Goal: Transaction & Acquisition: Purchase product/service

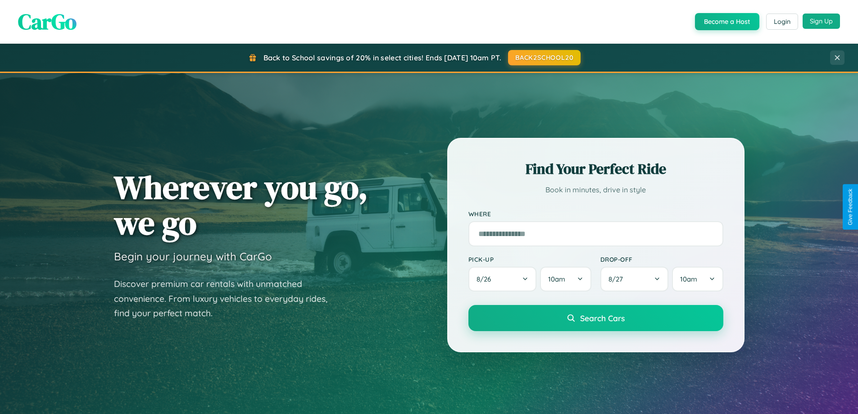
click at [821, 21] on button "Sign Up" at bounding box center [820, 21] width 37 height 15
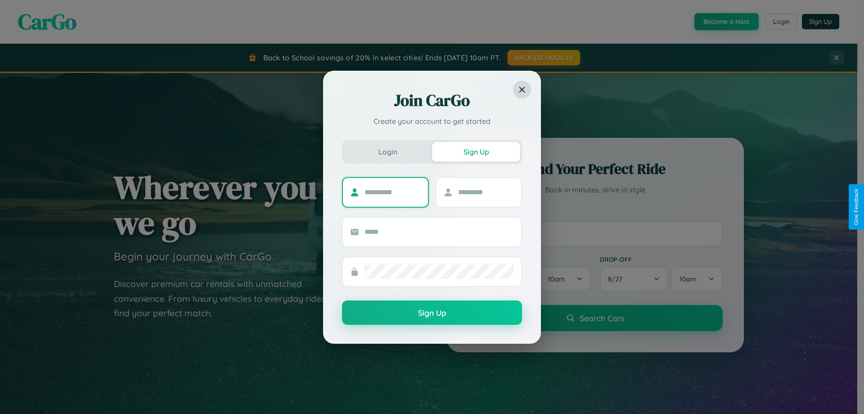
click at [393, 192] on input "text" at bounding box center [393, 192] width 56 height 14
type input "******"
click at [486, 192] on input "text" at bounding box center [486, 192] width 56 height 14
type input "******"
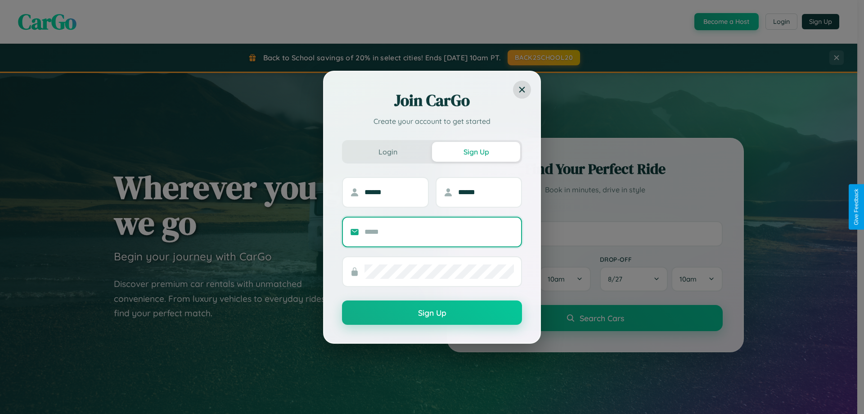
click at [439, 231] on input "text" at bounding box center [439, 232] width 149 height 14
type input "**********"
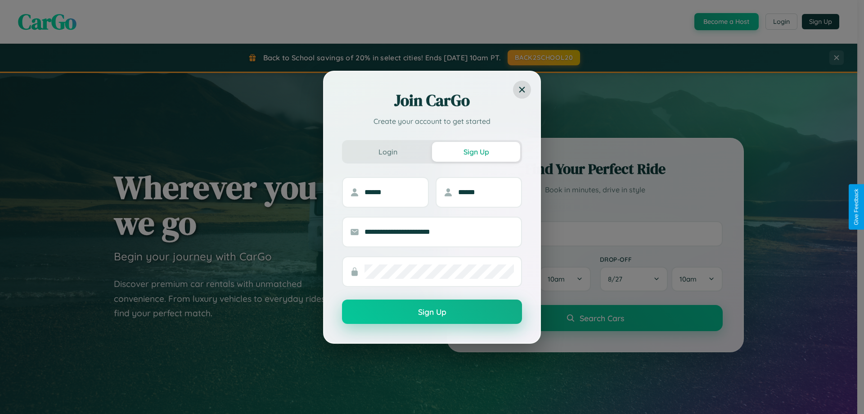
click at [432, 312] on button "Sign Up" at bounding box center [432, 311] width 180 height 24
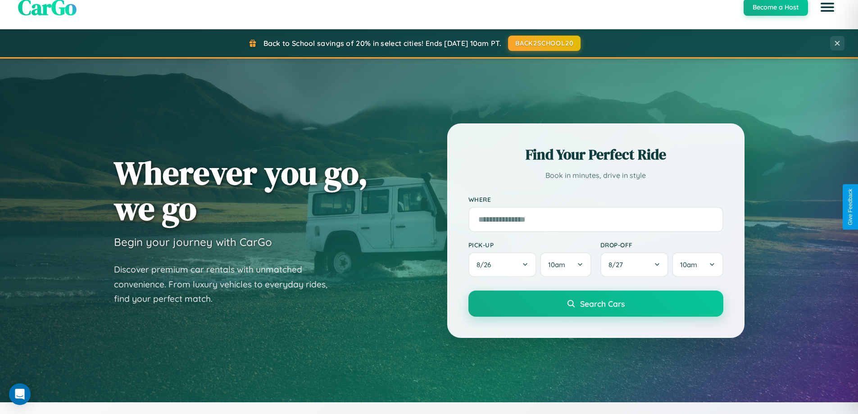
scroll to position [619, 0]
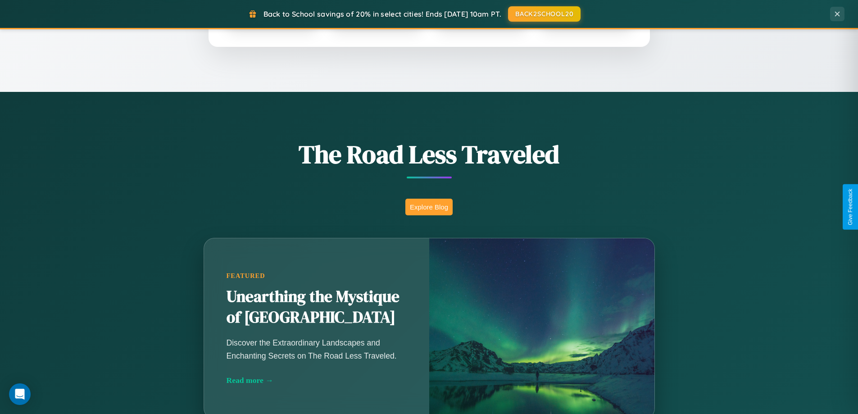
click at [429, 207] on button "Explore Blog" at bounding box center [428, 207] width 47 height 17
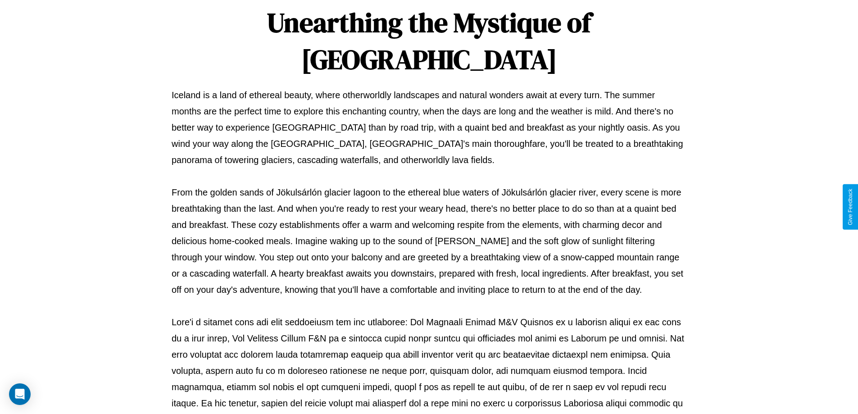
scroll to position [291, 0]
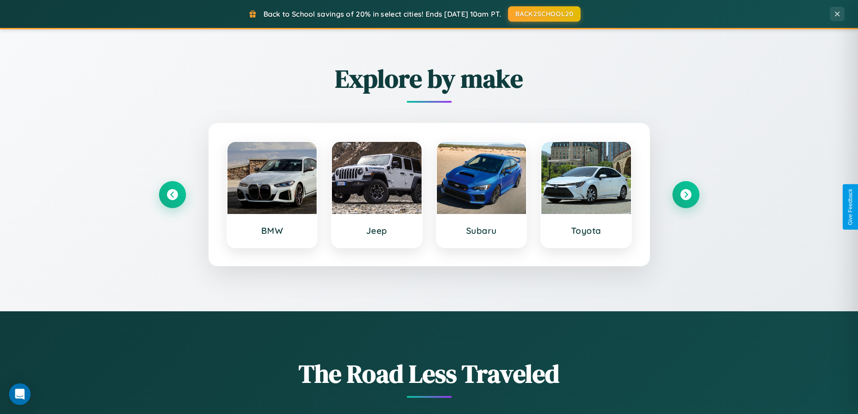
scroll to position [388, 0]
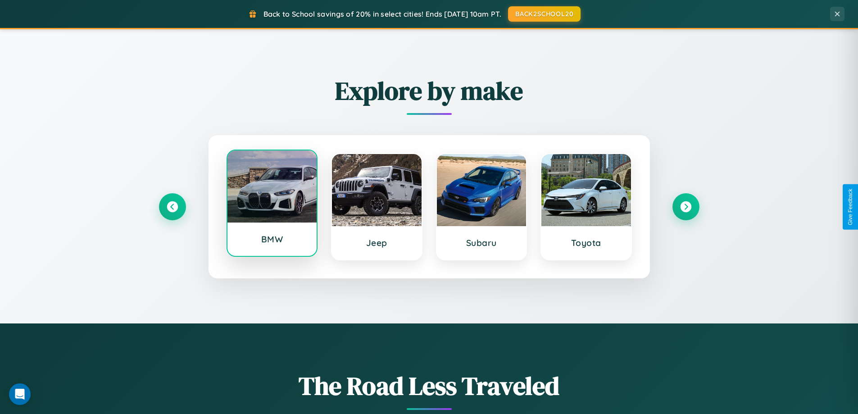
click at [271, 207] on div at bounding box center [272, 186] width 90 height 72
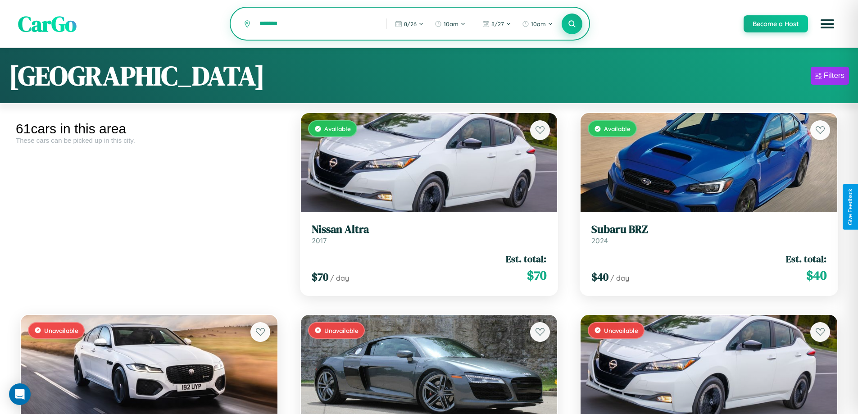
type input "*******"
click at [571, 24] on icon at bounding box center [572, 23] width 9 height 9
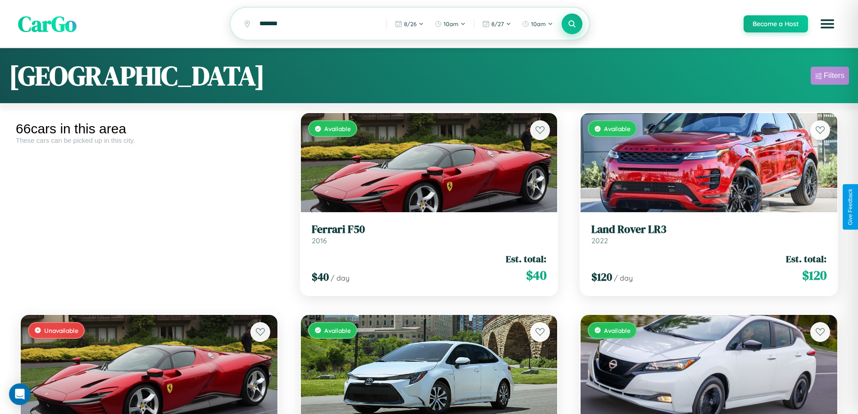
click at [829, 77] on div "Filters" at bounding box center [833, 75] width 21 height 9
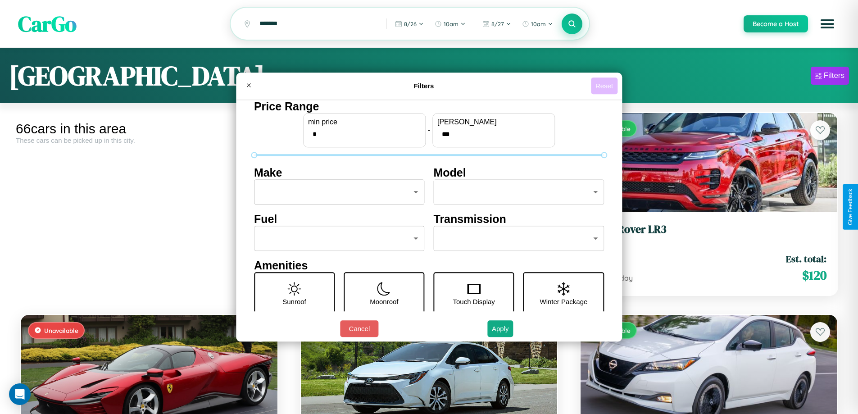
click at [605, 86] on button "Reset" at bounding box center [604, 85] width 27 height 17
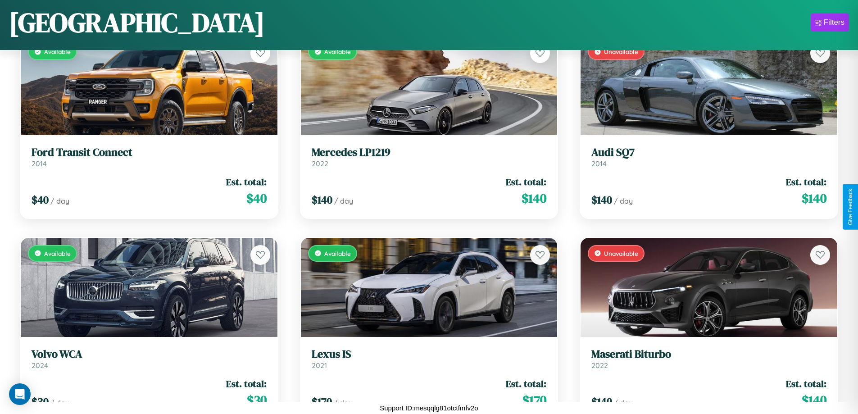
scroll to position [2142, 0]
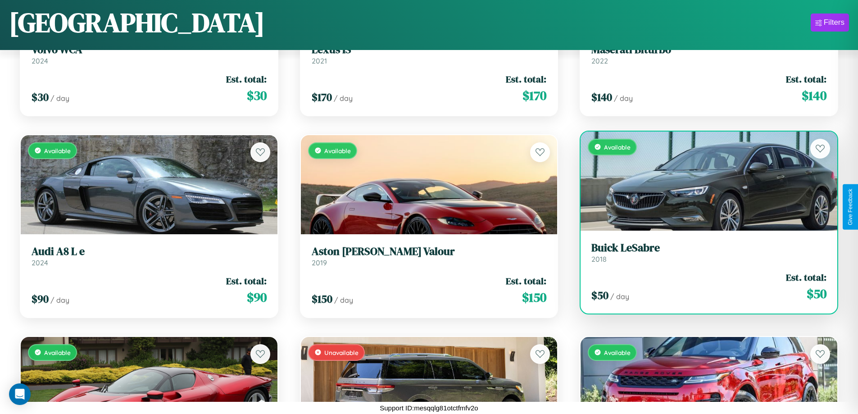
click at [703, 254] on h3 "Buick LeSabre" at bounding box center [708, 247] width 235 height 13
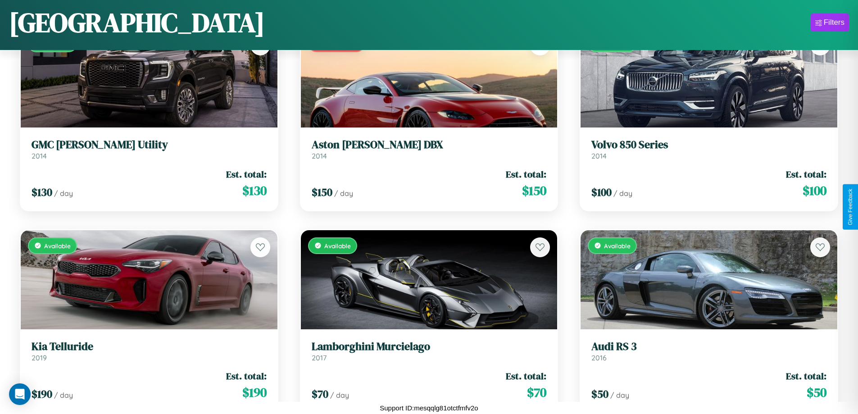
scroll to position [3150, 0]
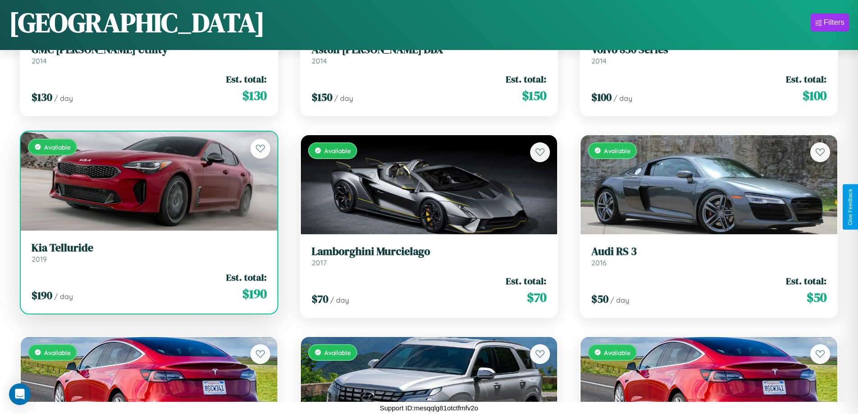
click at [148, 256] on link "Kia Telluride 2019" at bounding box center [149, 252] width 235 height 22
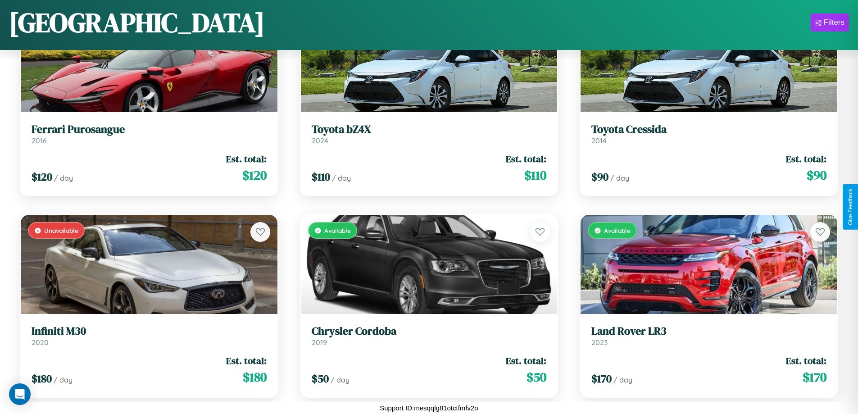
scroll to position [731, 0]
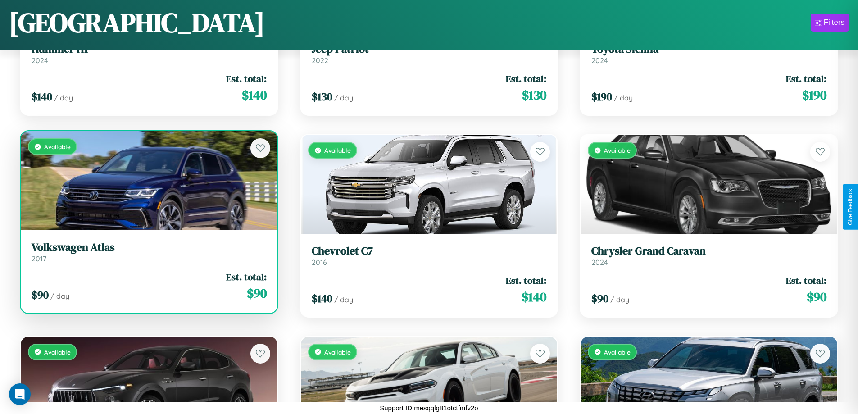
click at [148, 255] on link "Volkswagen Atlas 2017" at bounding box center [149, 252] width 235 height 22
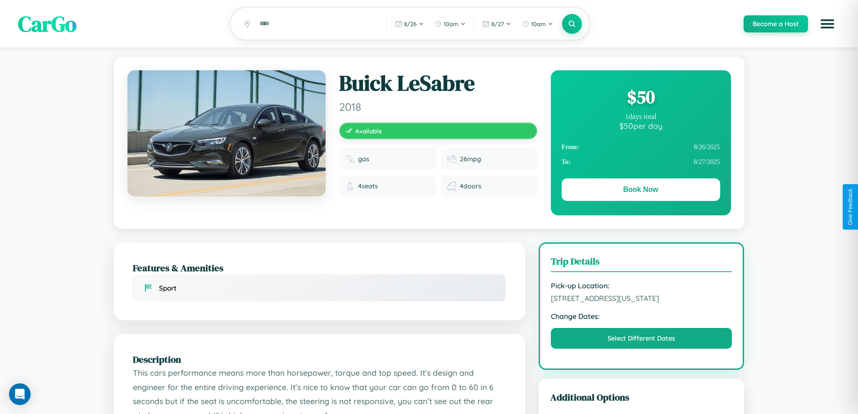
scroll to position [499, 0]
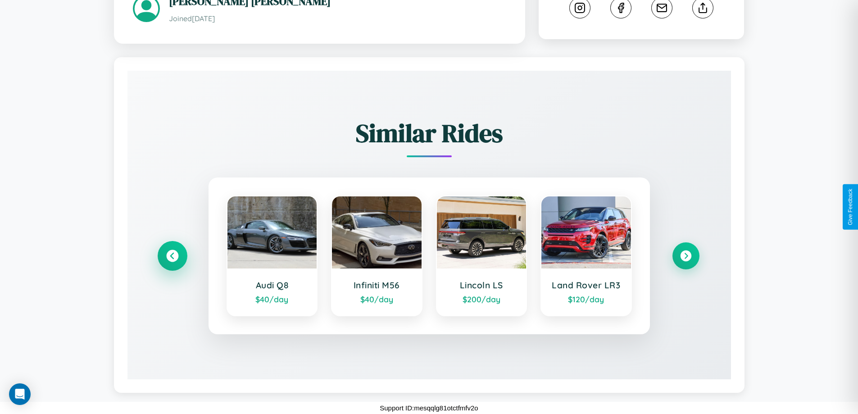
click at [172, 256] on icon at bounding box center [172, 256] width 12 height 12
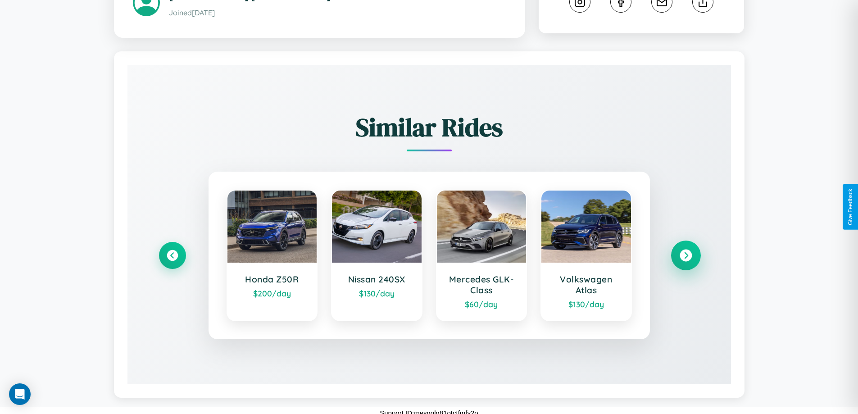
click at [685, 261] on icon at bounding box center [685, 255] width 12 height 12
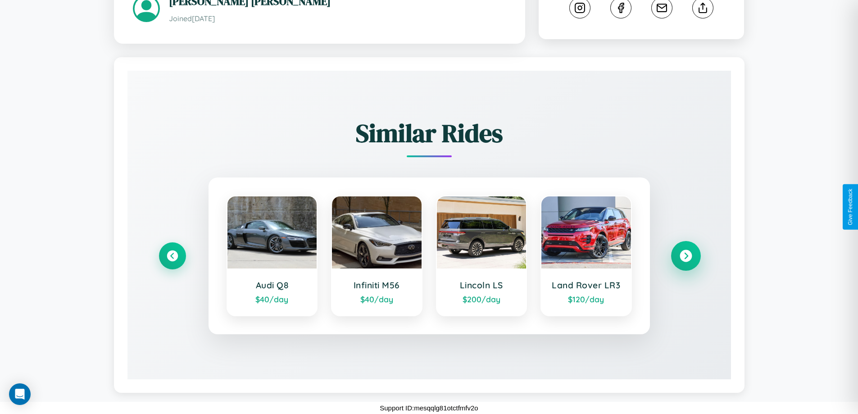
click at [685, 256] on icon at bounding box center [685, 256] width 12 height 12
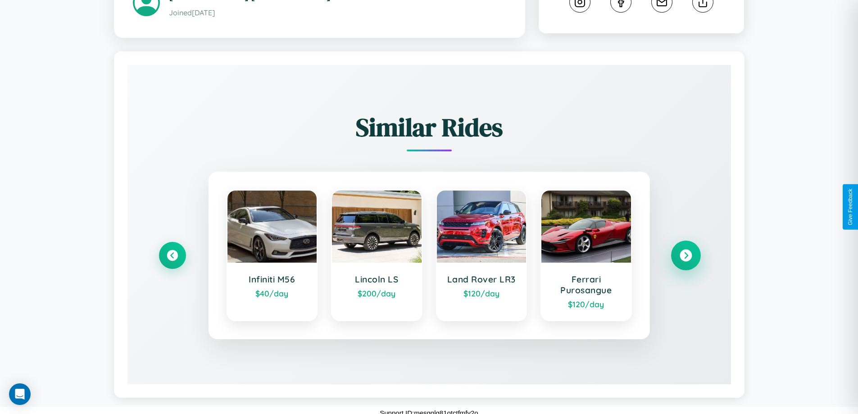
click at [685, 261] on icon at bounding box center [685, 255] width 12 height 12
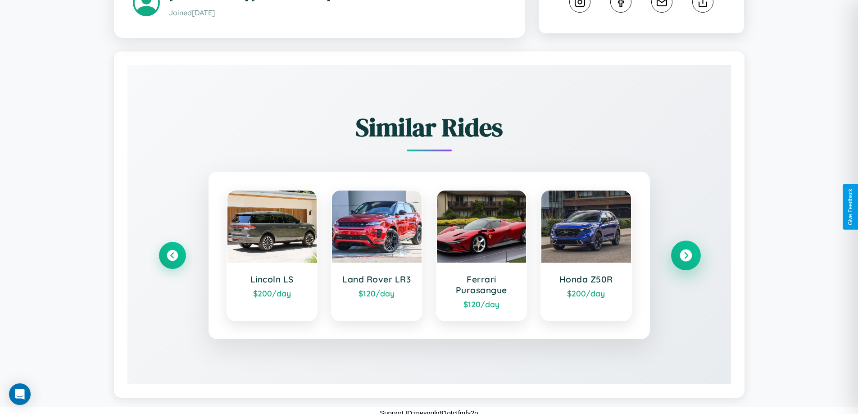
click at [685, 261] on icon at bounding box center [685, 255] width 12 height 12
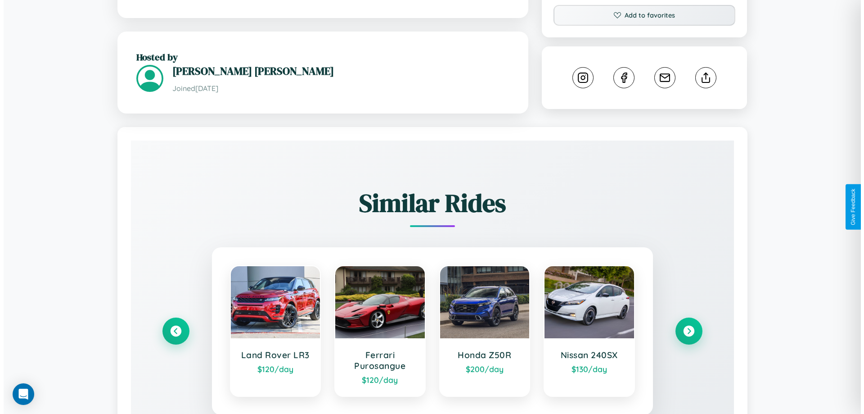
scroll to position [0, 0]
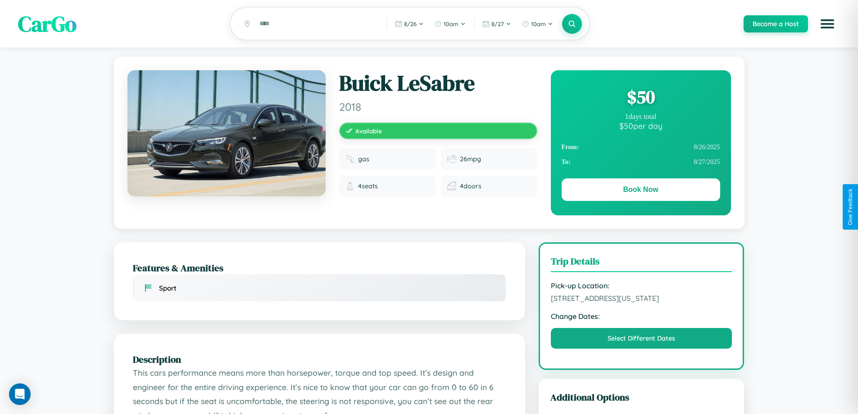
click at [640, 98] on div "$ 50" at bounding box center [640, 97] width 158 height 24
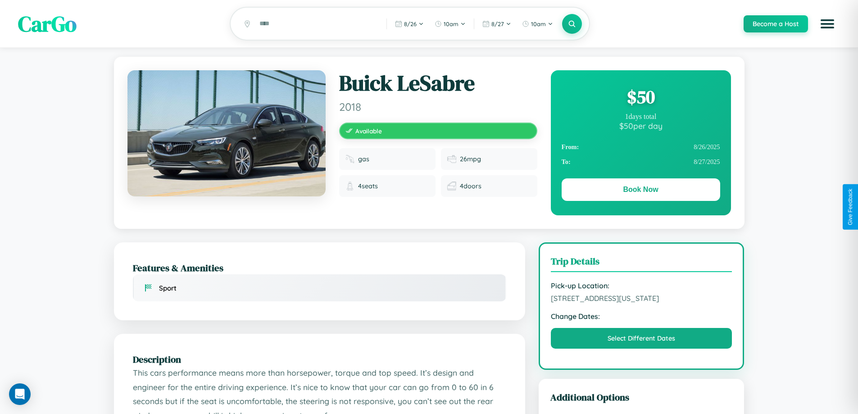
click at [640, 98] on div "$ 50" at bounding box center [640, 97] width 158 height 24
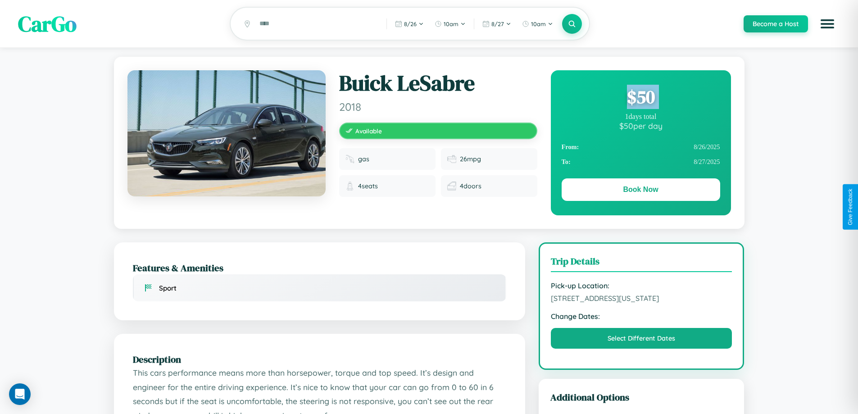
click at [640, 98] on div "$ 50" at bounding box center [640, 97] width 158 height 24
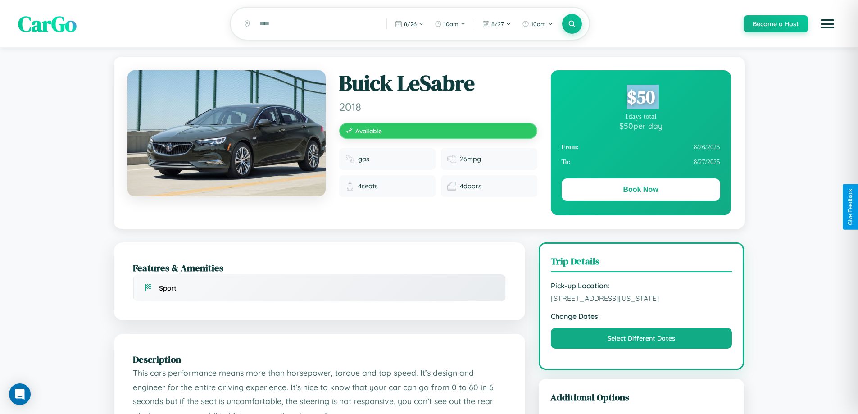
click at [640, 98] on div "$ 50" at bounding box center [640, 97] width 158 height 24
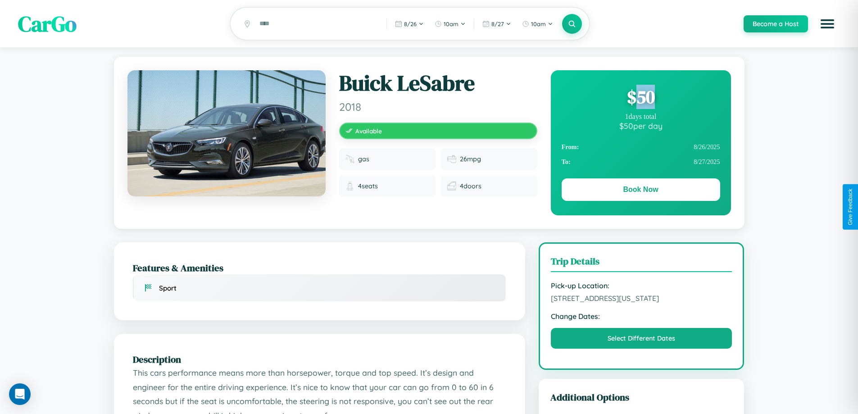
click at [640, 98] on div "$ 50" at bounding box center [640, 97] width 158 height 24
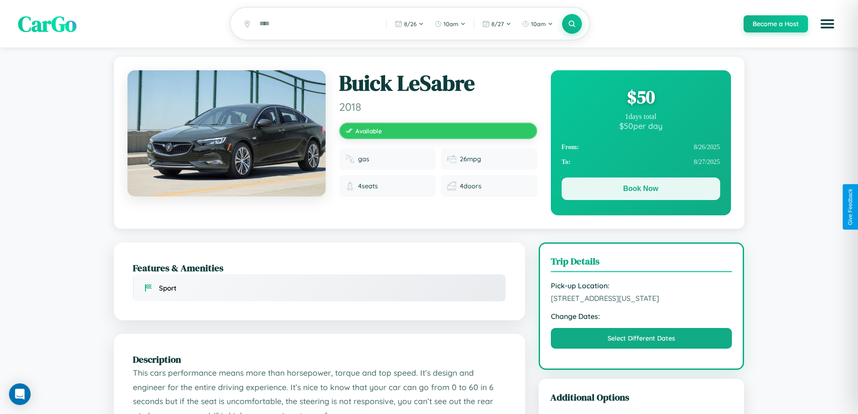
click at [640, 190] on button "Book Now" at bounding box center [640, 188] width 158 height 23
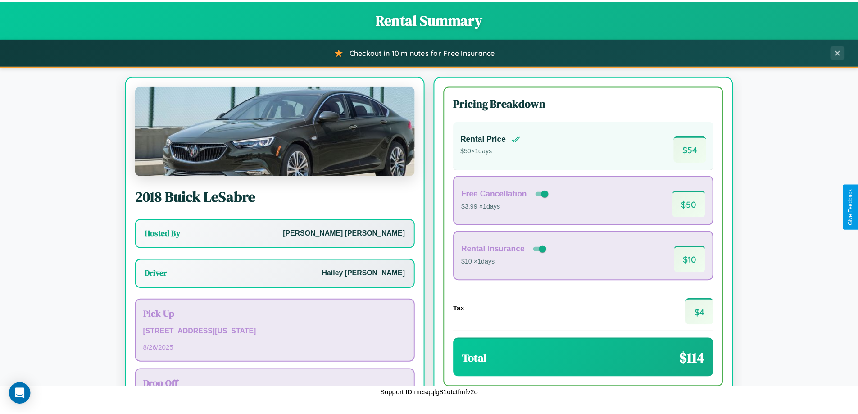
scroll to position [65, 0]
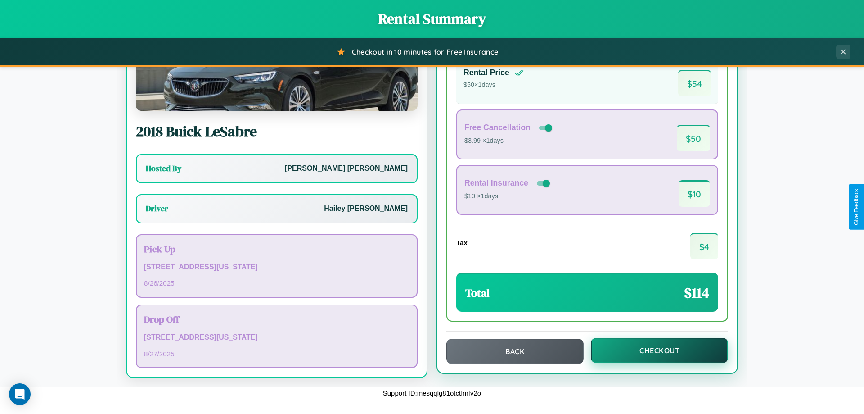
click at [654, 350] on button "Checkout" at bounding box center [659, 350] width 137 height 25
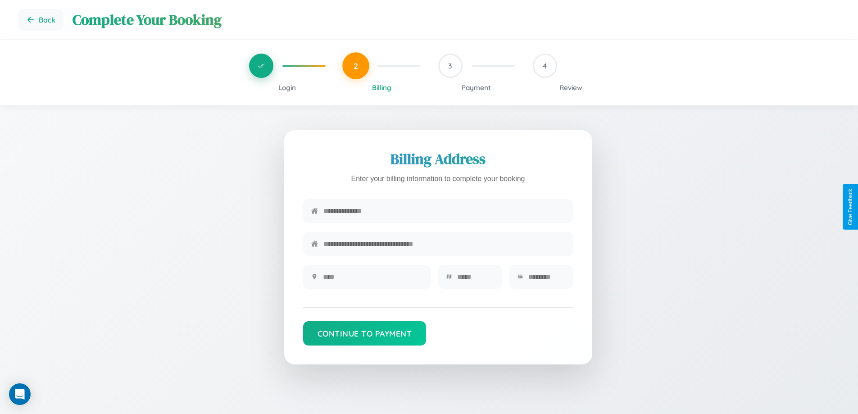
click at [444, 213] on input "text" at bounding box center [444, 211] width 242 height 22
type input "**********"
click at [372, 280] on input "text" at bounding box center [373, 277] width 100 height 22
type input "********"
click at [475, 280] on input "text" at bounding box center [475, 277] width 37 height 22
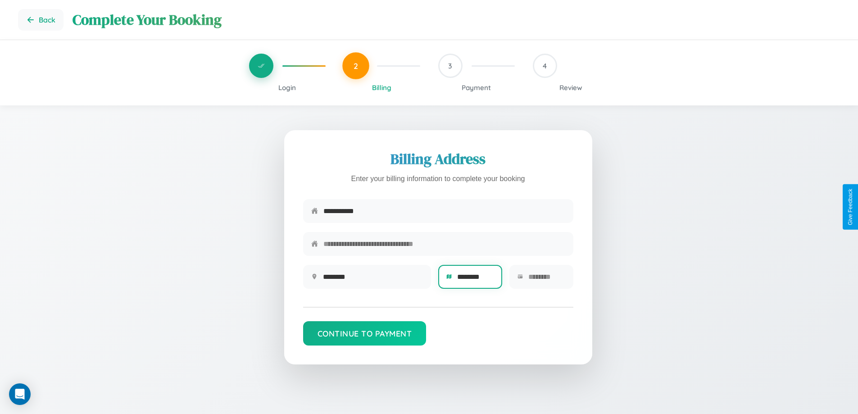
type input "********"
click at [546, 280] on input "text" at bounding box center [546, 277] width 37 height 22
type input "*****"
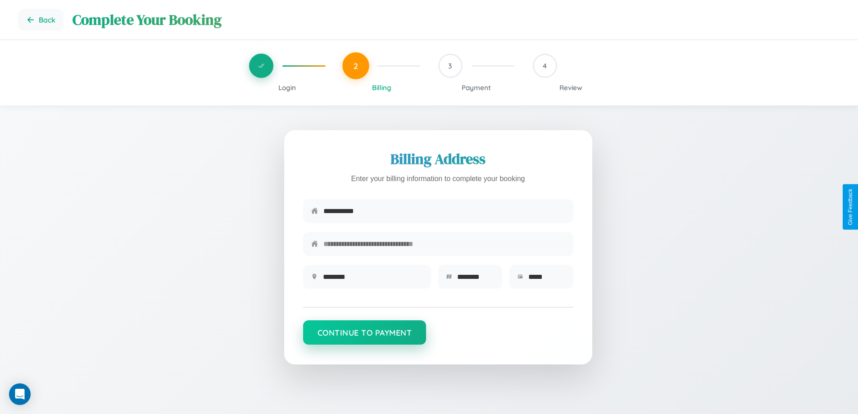
click at [364, 337] on button "Continue to Payment" at bounding box center [364, 332] width 123 height 24
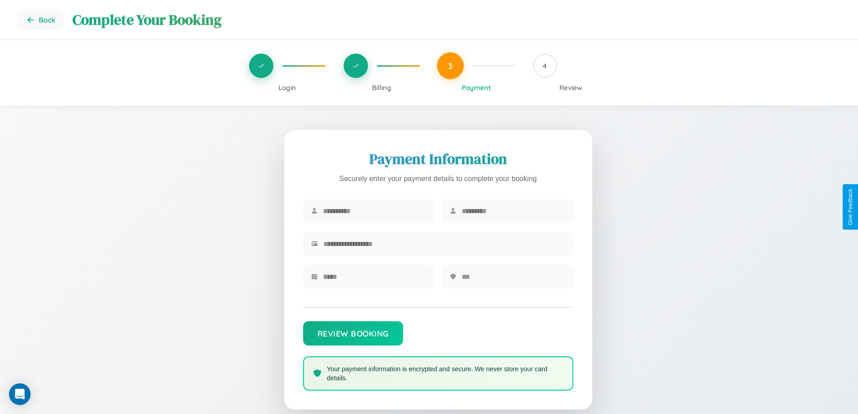
click at [374, 211] on input "text" at bounding box center [375, 211] width 104 height 22
type input "******"
click at [513, 211] on input "text" at bounding box center [513, 211] width 104 height 22
type input "********"
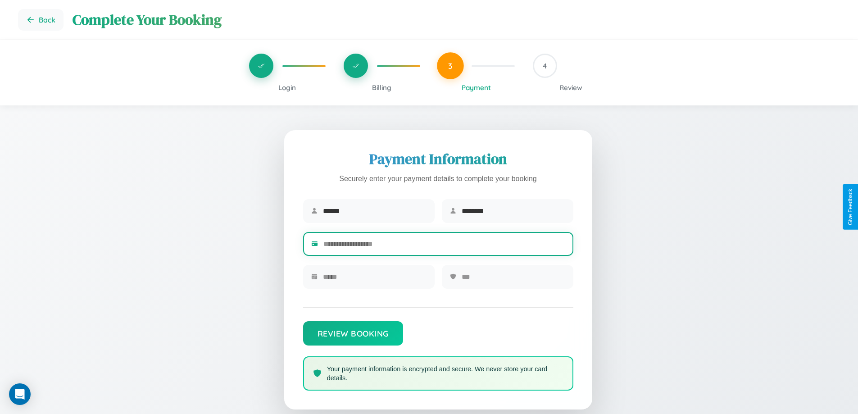
click at [444, 245] on input "text" at bounding box center [444, 244] width 242 height 22
type input "**********"
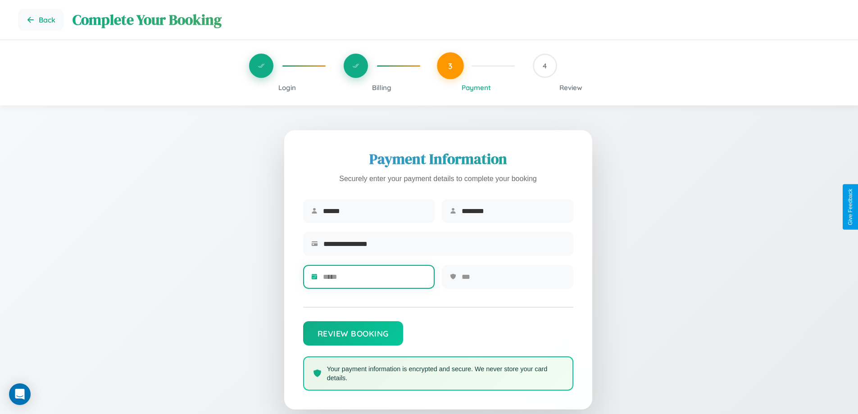
click at [374, 280] on input "text" at bounding box center [375, 277] width 104 height 22
type input "*****"
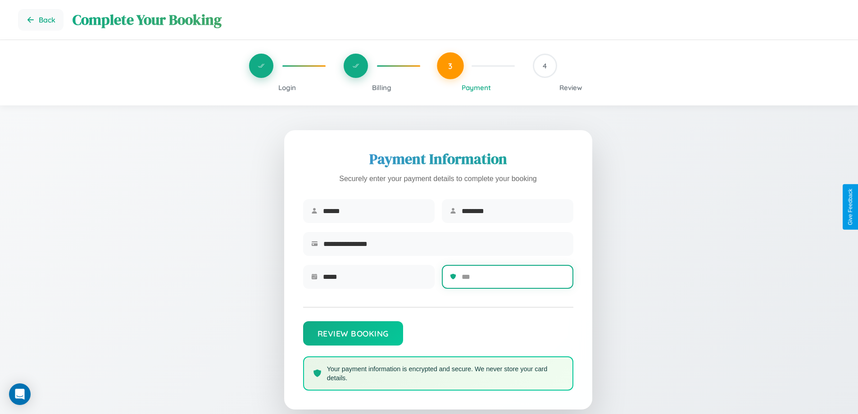
click at [513, 280] on input "text" at bounding box center [513, 277] width 104 height 22
type input "***"
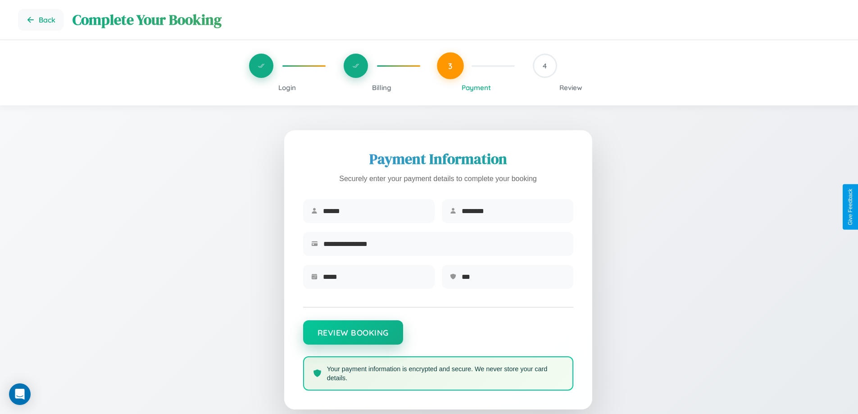
click at [352, 337] on button "Review Booking" at bounding box center [353, 332] width 100 height 24
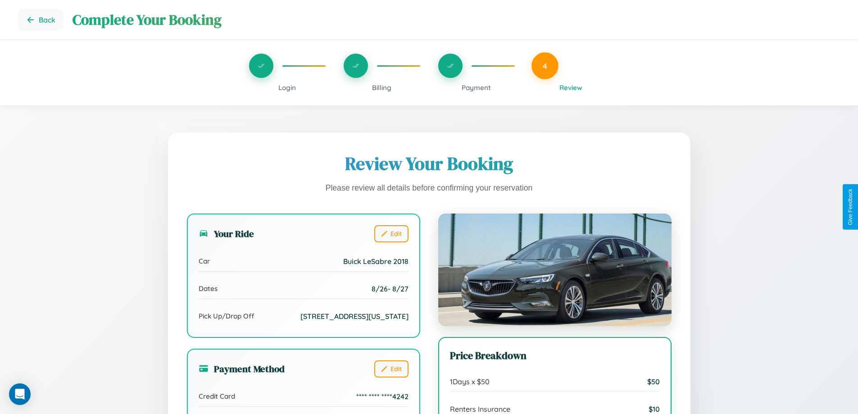
scroll to position [100, 0]
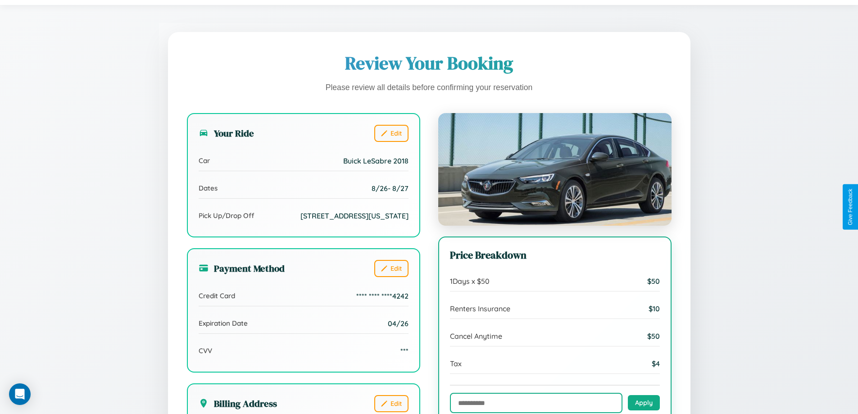
click at [536, 403] on input "text" at bounding box center [536, 403] width 172 height 20
type input "**********"
click at [643, 403] on button "Apply" at bounding box center [643, 401] width 32 height 15
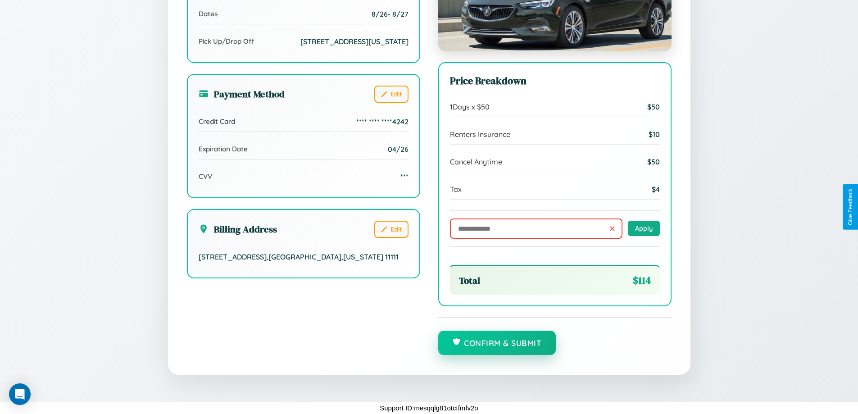
click at [497, 343] on button "Confirm & Submit" at bounding box center [497, 342] width 118 height 24
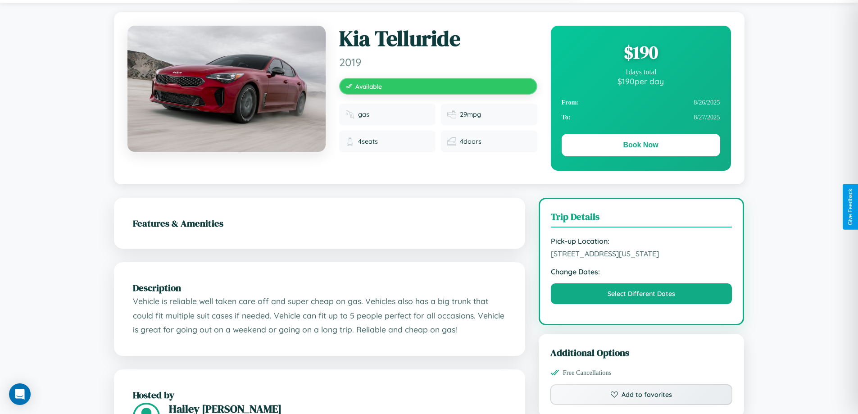
scroll to position [97, 0]
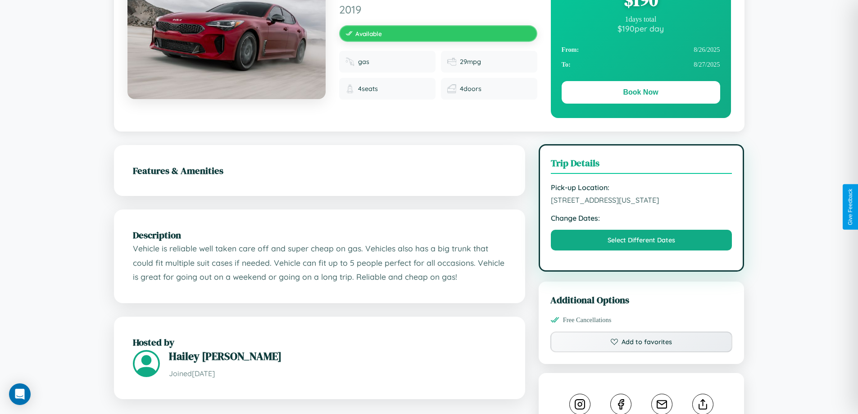
click at [641, 204] on span "[STREET_ADDRESS][US_STATE]" at bounding box center [641, 199] width 181 height 9
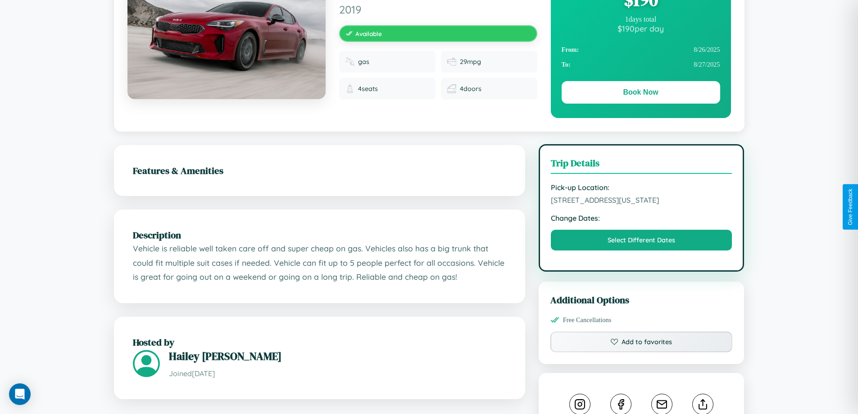
click at [641, 204] on span "[STREET_ADDRESS][US_STATE]" at bounding box center [641, 199] width 181 height 9
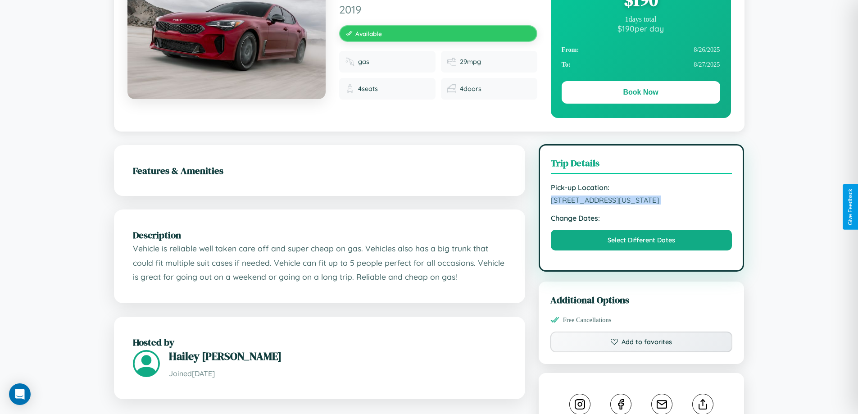
click at [641, 204] on span "[STREET_ADDRESS][US_STATE]" at bounding box center [641, 199] width 181 height 9
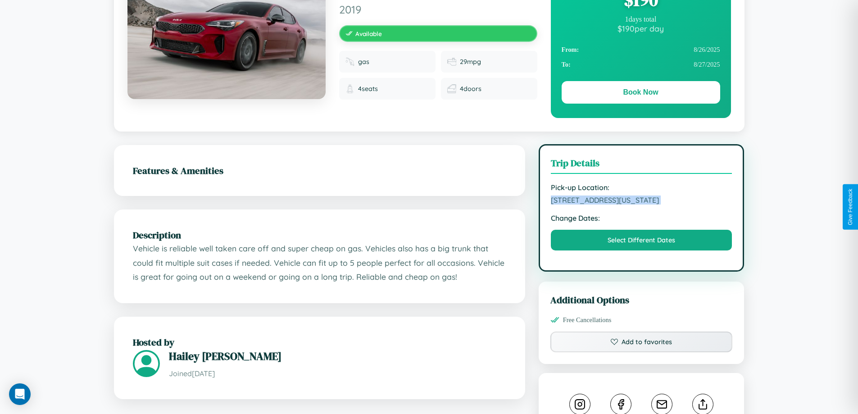
click at [641, 204] on span "[STREET_ADDRESS][US_STATE]" at bounding box center [641, 199] width 181 height 9
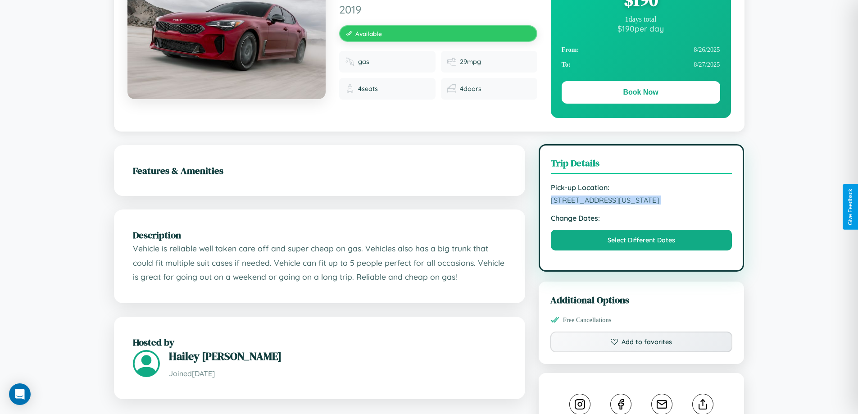
click at [641, 204] on span "[STREET_ADDRESS][US_STATE]" at bounding box center [641, 199] width 181 height 9
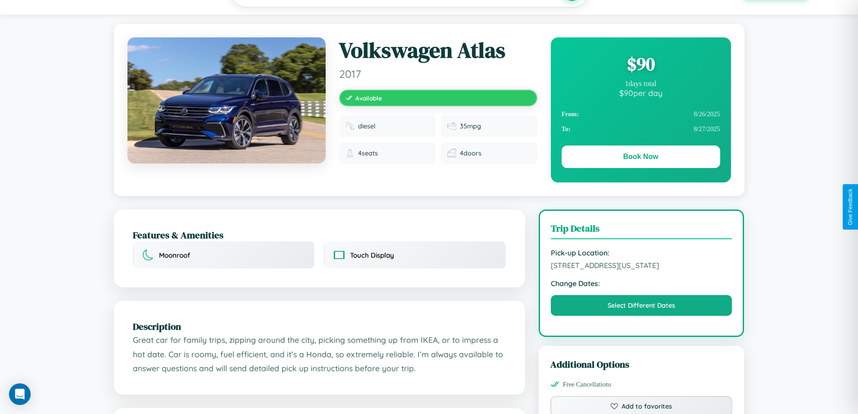
scroll to position [510, 0]
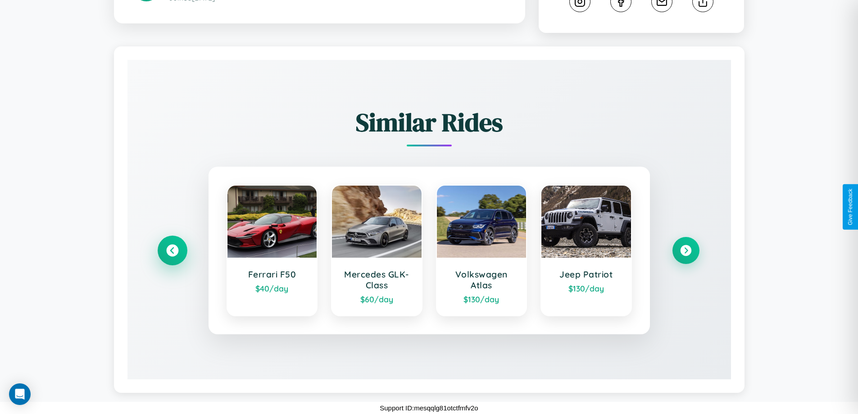
click at [172, 250] on icon at bounding box center [172, 250] width 12 height 12
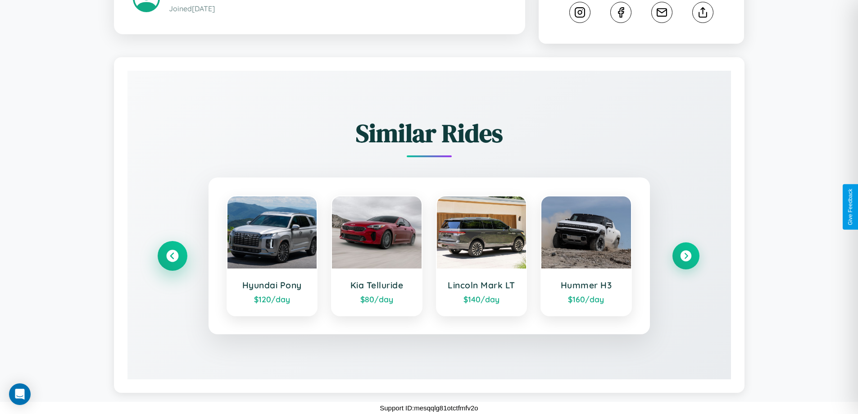
scroll to position [499, 0]
click at [685, 256] on icon at bounding box center [685, 256] width 12 height 12
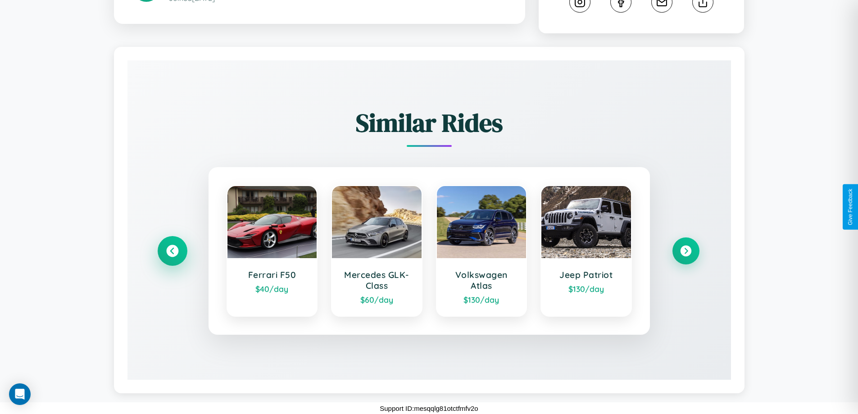
click at [172, 257] on icon at bounding box center [172, 251] width 12 height 12
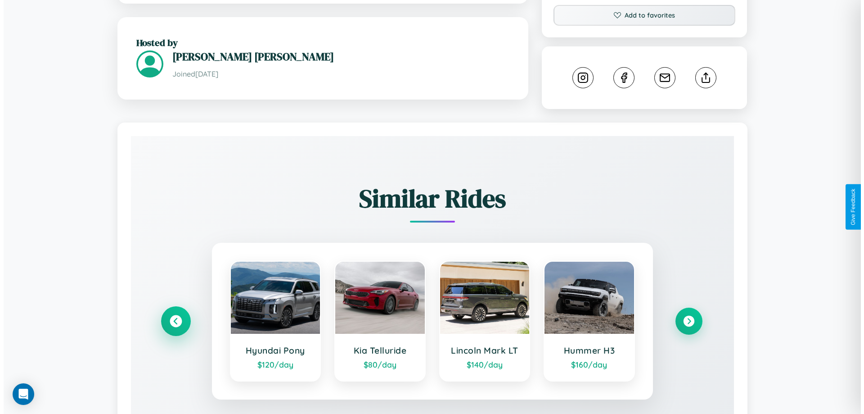
scroll to position [0, 0]
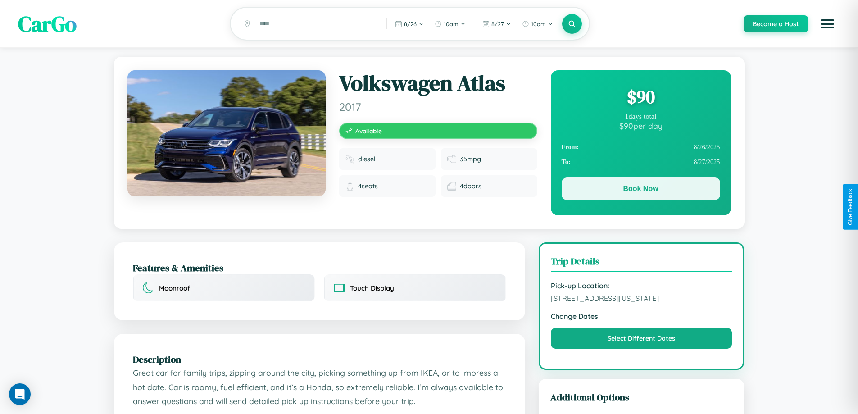
click at [640, 190] on button "Book Now" at bounding box center [640, 188] width 158 height 23
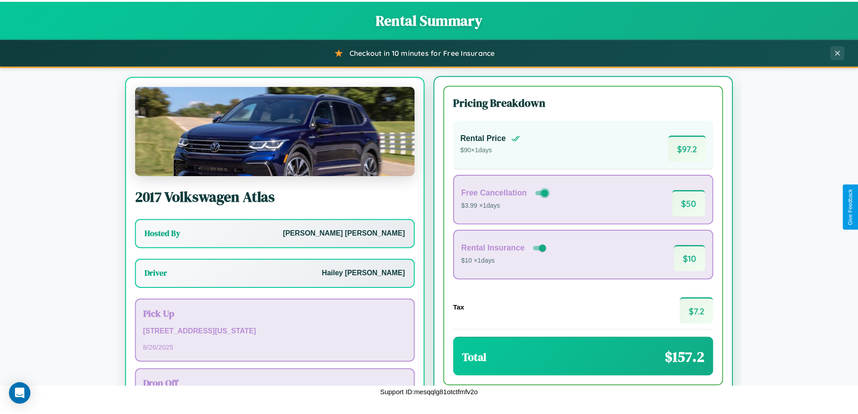
scroll to position [42, 0]
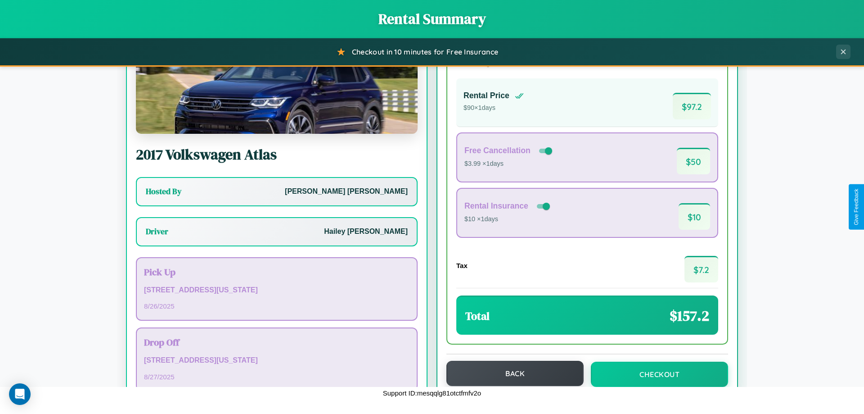
click at [511, 373] on button "Back" at bounding box center [515, 373] width 137 height 25
